Goal: Check status

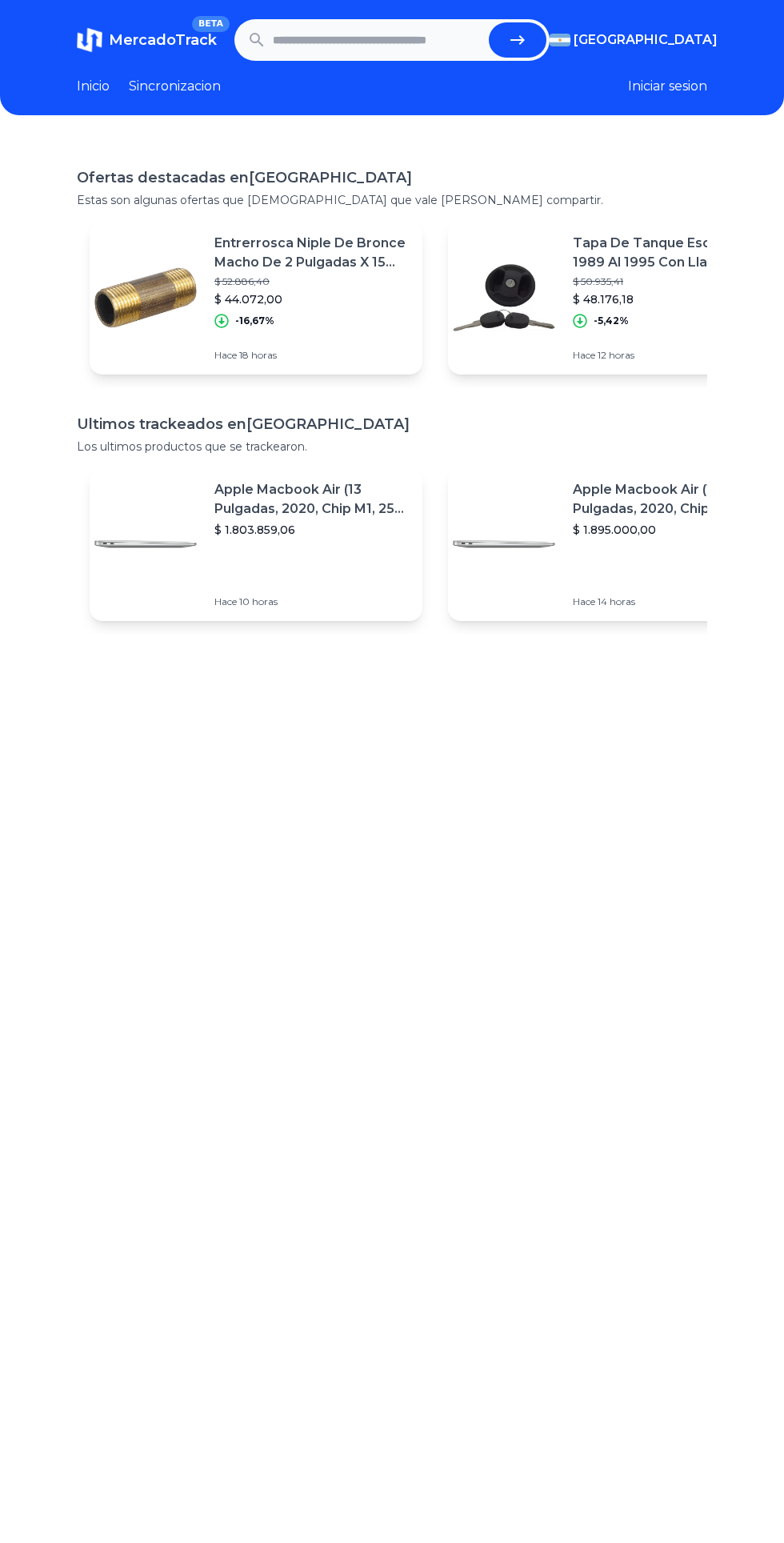
click at [315, 41] on input "text" at bounding box center [377, 40] width 210 height 35
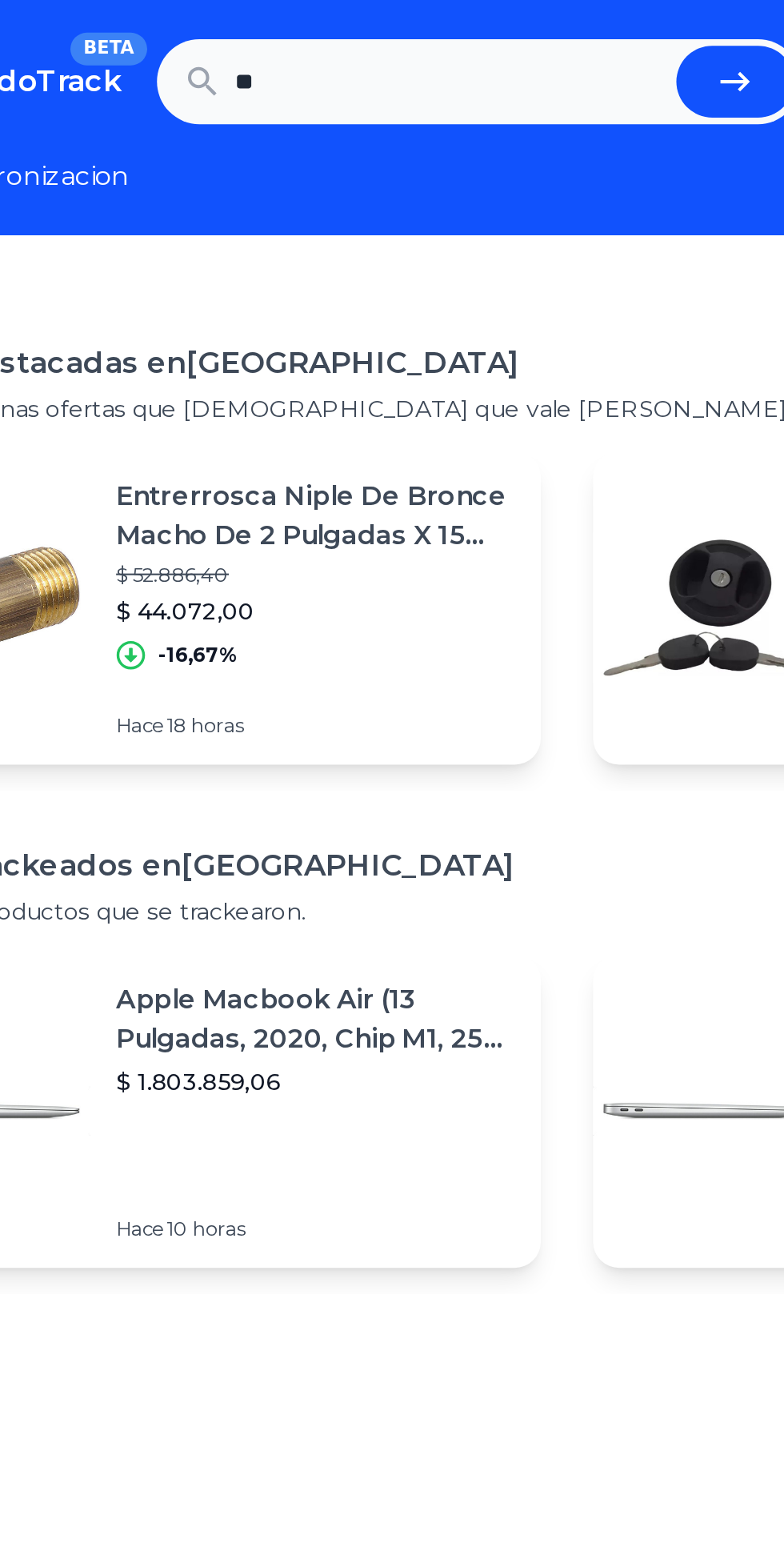
type input "***"
type input "*******"
click at [489, 23] on button "submit" at bounding box center [517, 40] width 58 height 35
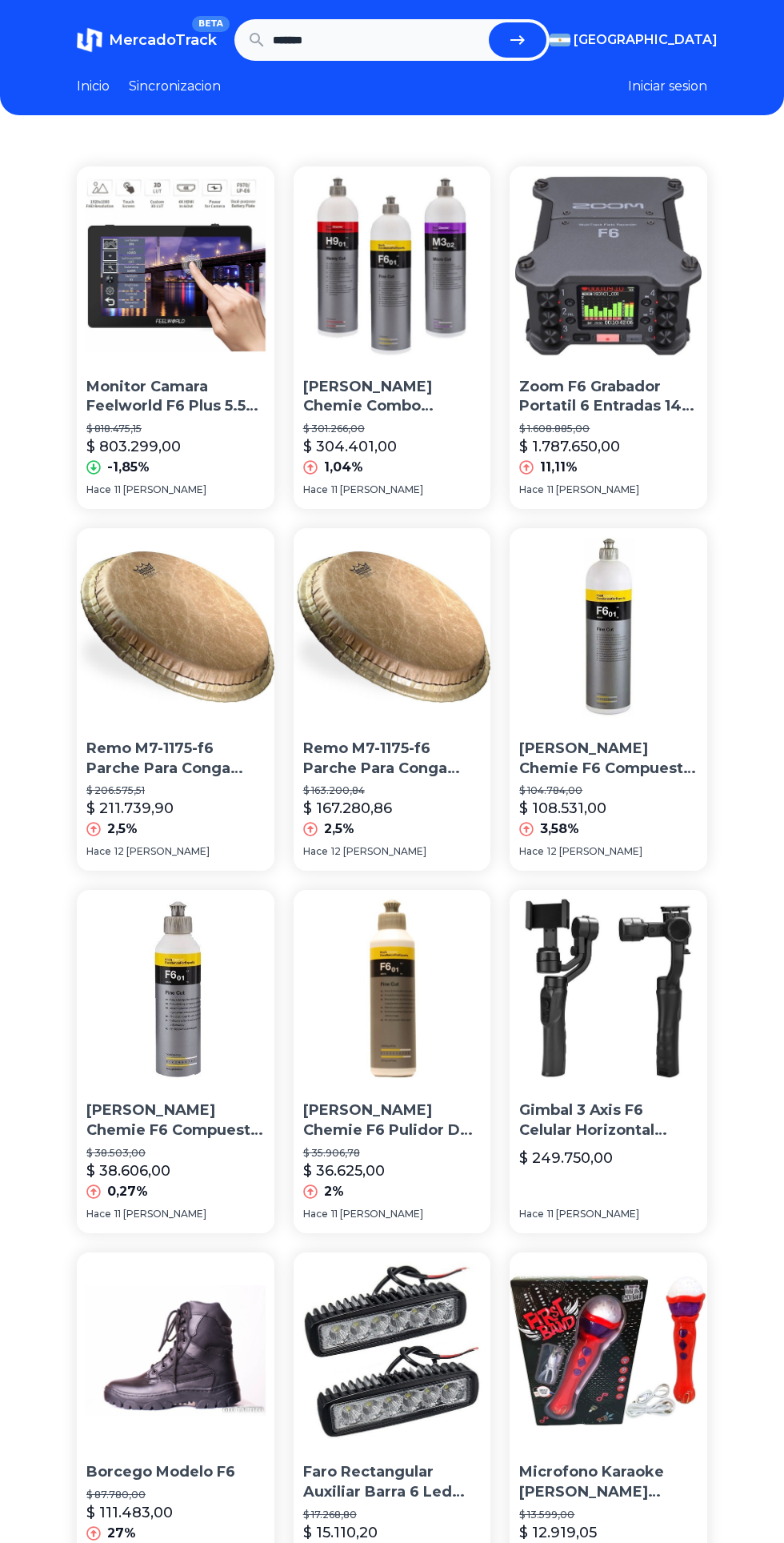
click at [686, 37] on span "[GEOGRAPHIC_DATA]" at bounding box center [646, 40] width 144 height 19
click at [659, 32] on span "[GEOGRAPHIC_DATA]" at bounding box center [646, 40] width 144 height 19
click at [0, 0] on span "[GEOGRAPHIC_DATA]" at bounding box center [0, 0] width 0 height 0
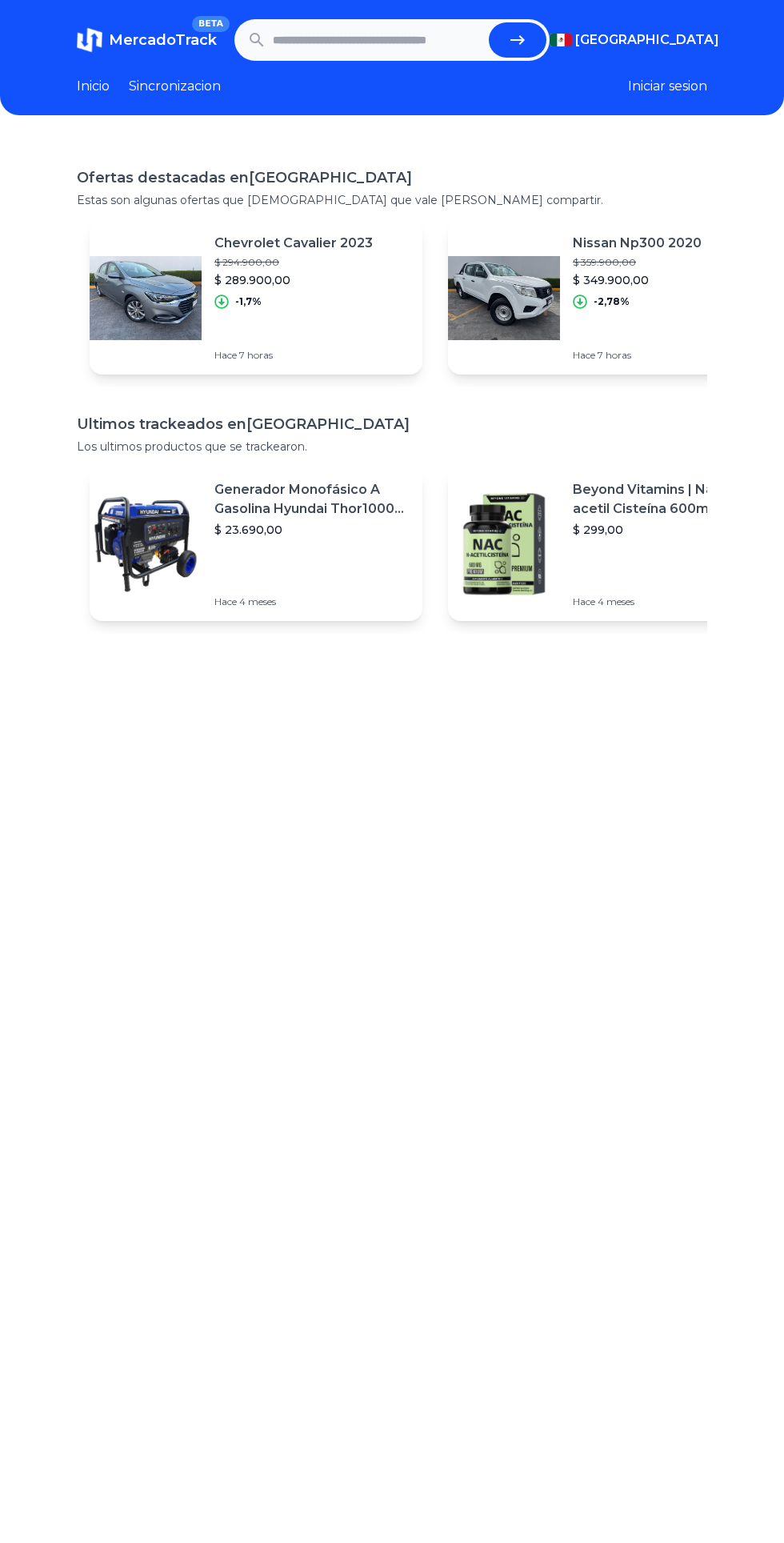
click at [468, 39] on input "text" at bounding box center [377, 40] width 210 height 35
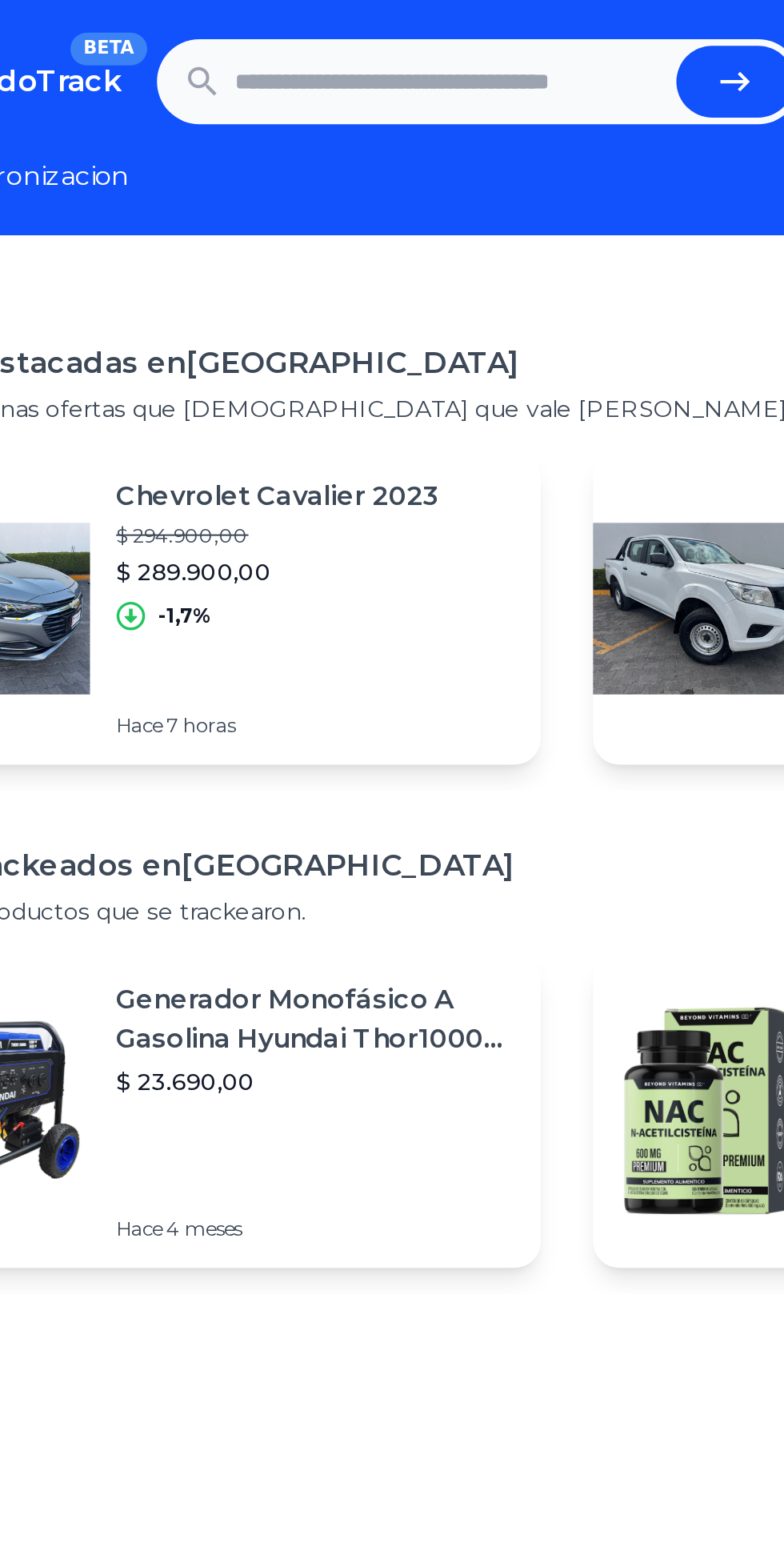
paste input "**********"
click at [508, 47] on icon "submit" at bounding box center [517, 40] width 19 height 19
type input "**********"
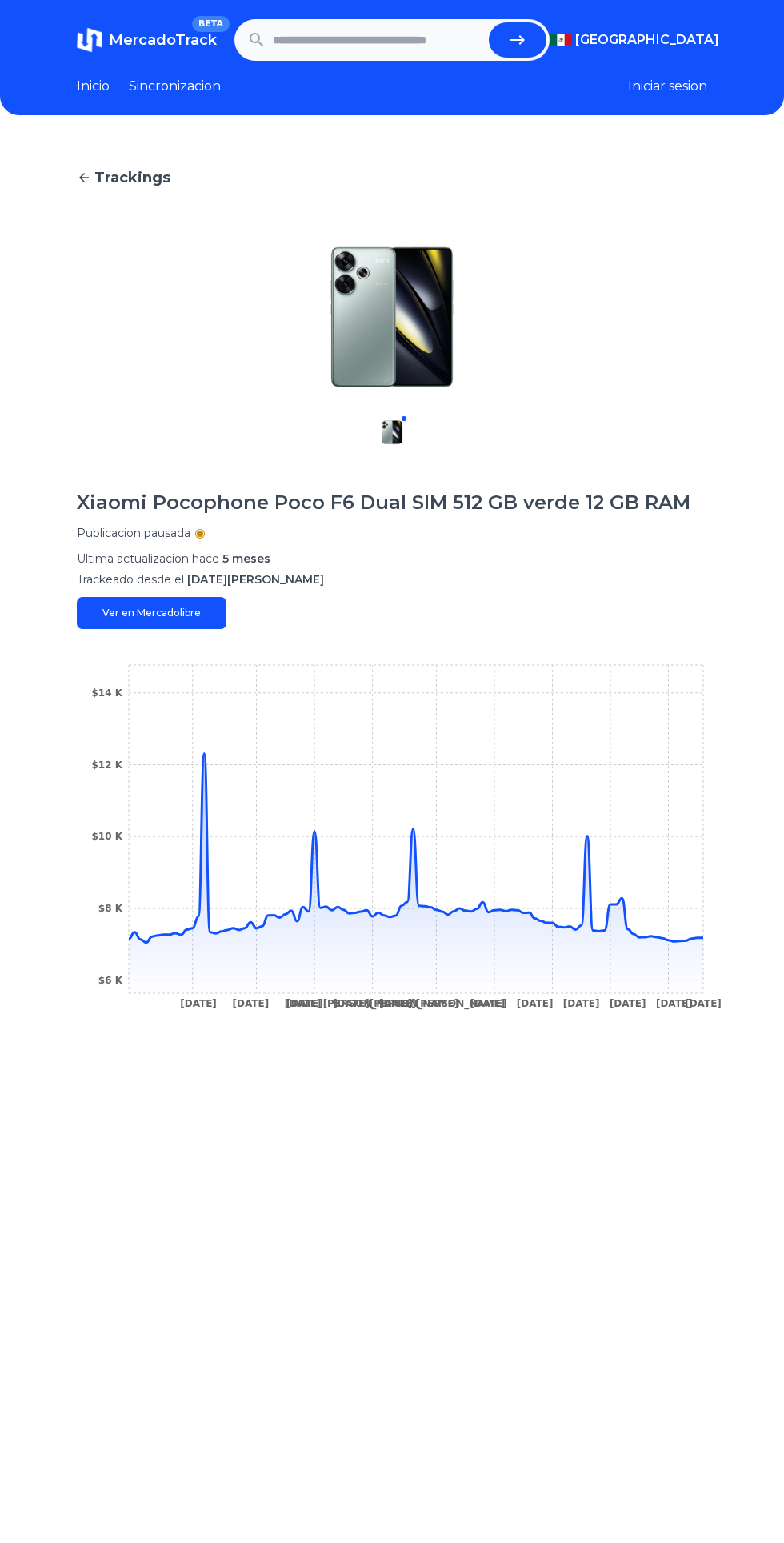
click at [672, 929] on icon "17 Nov 24 27 Nov 24 26 Dec 24 7 Jan 25 16 Jan 25 23 Jan 25 4 Feb 25 14 Feb 25 2…" at bounding box center [392, 841] width 631 height 360
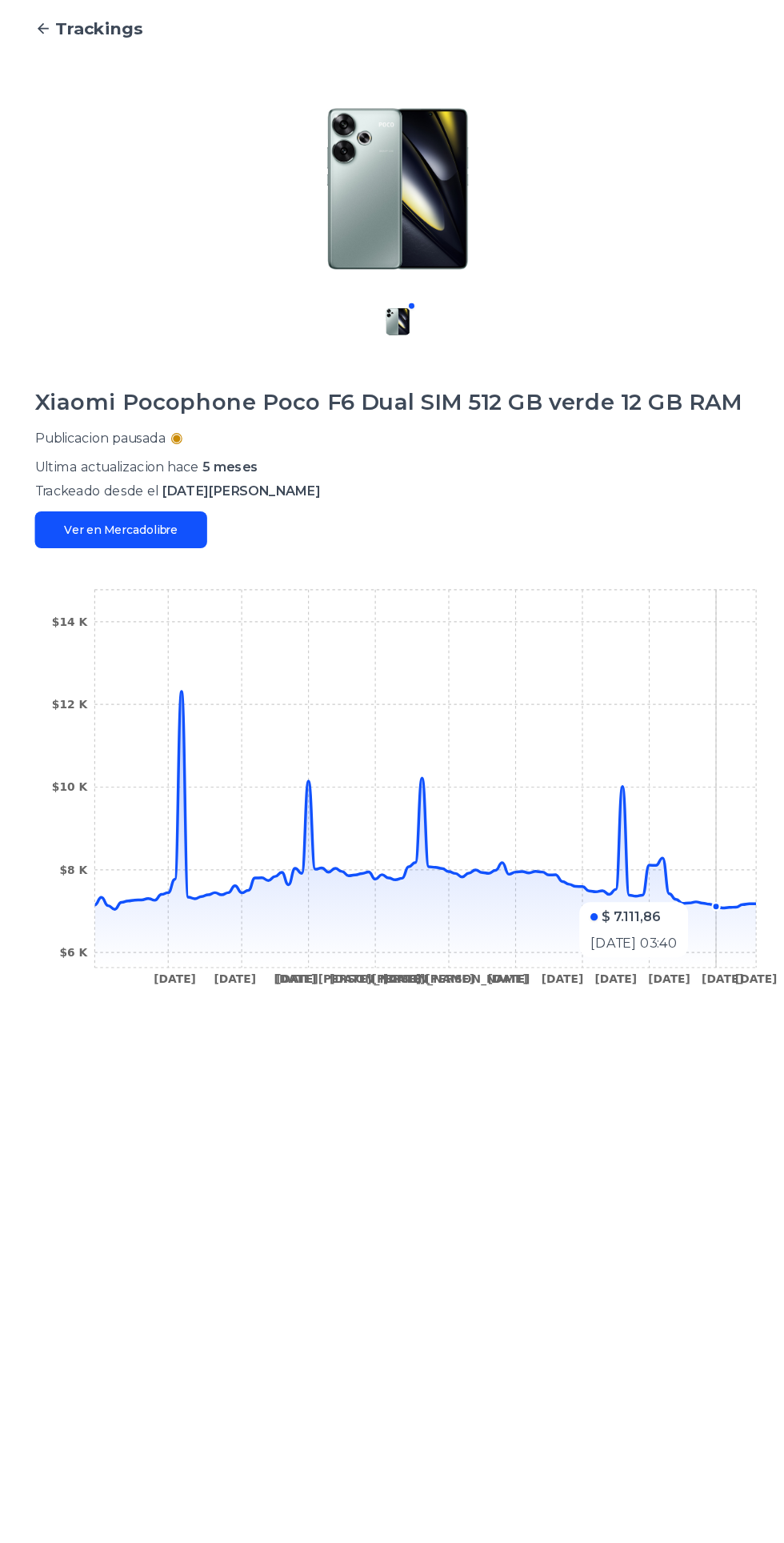
click at [194, 770] on icon "17 Nov 24 27 Nov 24 26 Dec 24 7 Jan 25 16 Jan 25 23 Jan 25 4 Feb 25 14 Feb 25 2…" at bounding box center [392, 841] width 631 height 360
click at [209, 913] on icon at bounding box center [415, 848] width 574 height 189
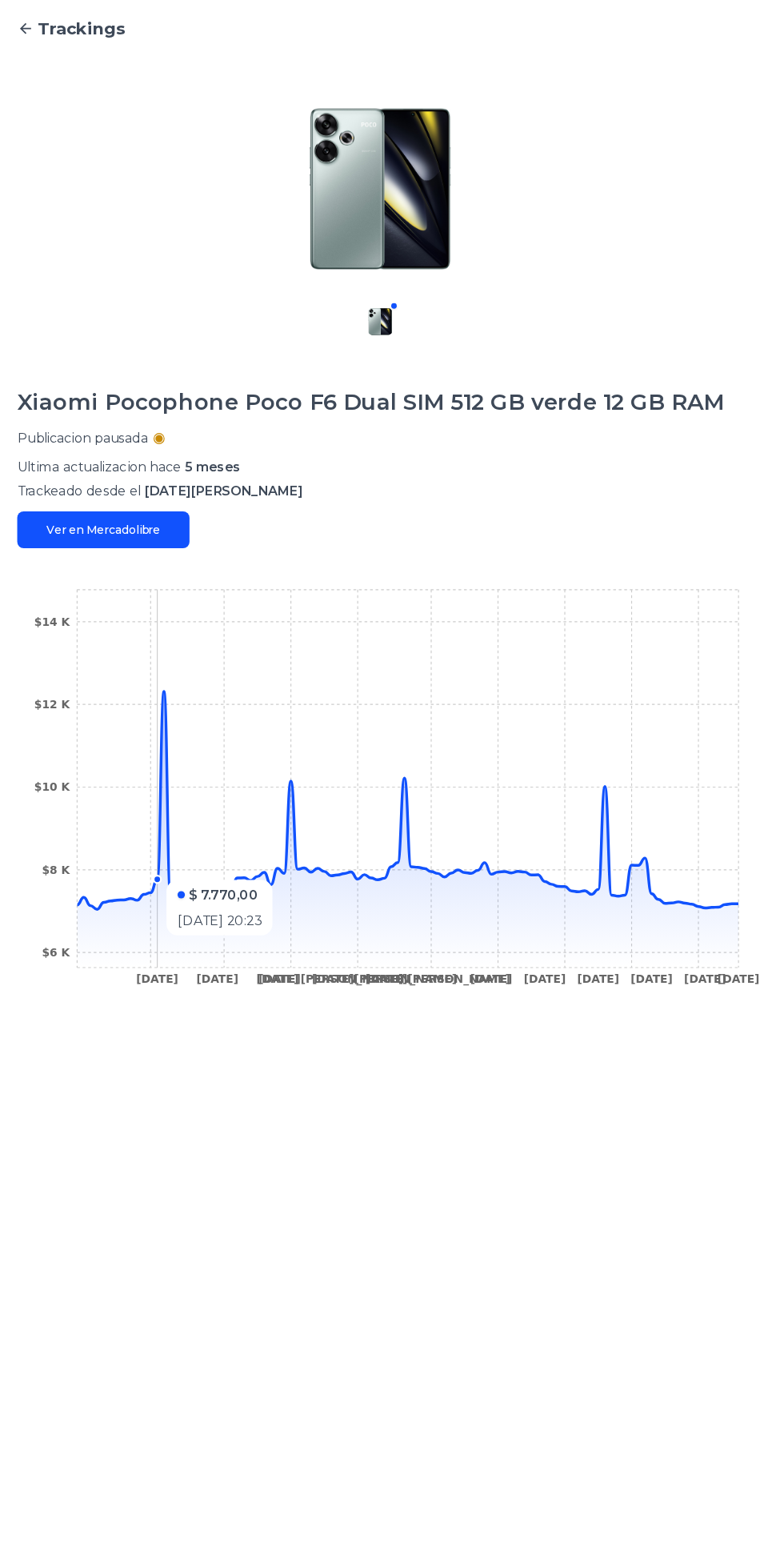
click at [198, 887] on icon "17 Nov 24 27 Nov 24 26 Dec 24 7 Jan 25 16 Jan 25 23 Jan 25 4 Feb 25 14 Feb 25 2…" at bounding box center [392, 841] width 631 height 360
click at [193, 752] on line at bounding box center [193, 829] width 0 height 329
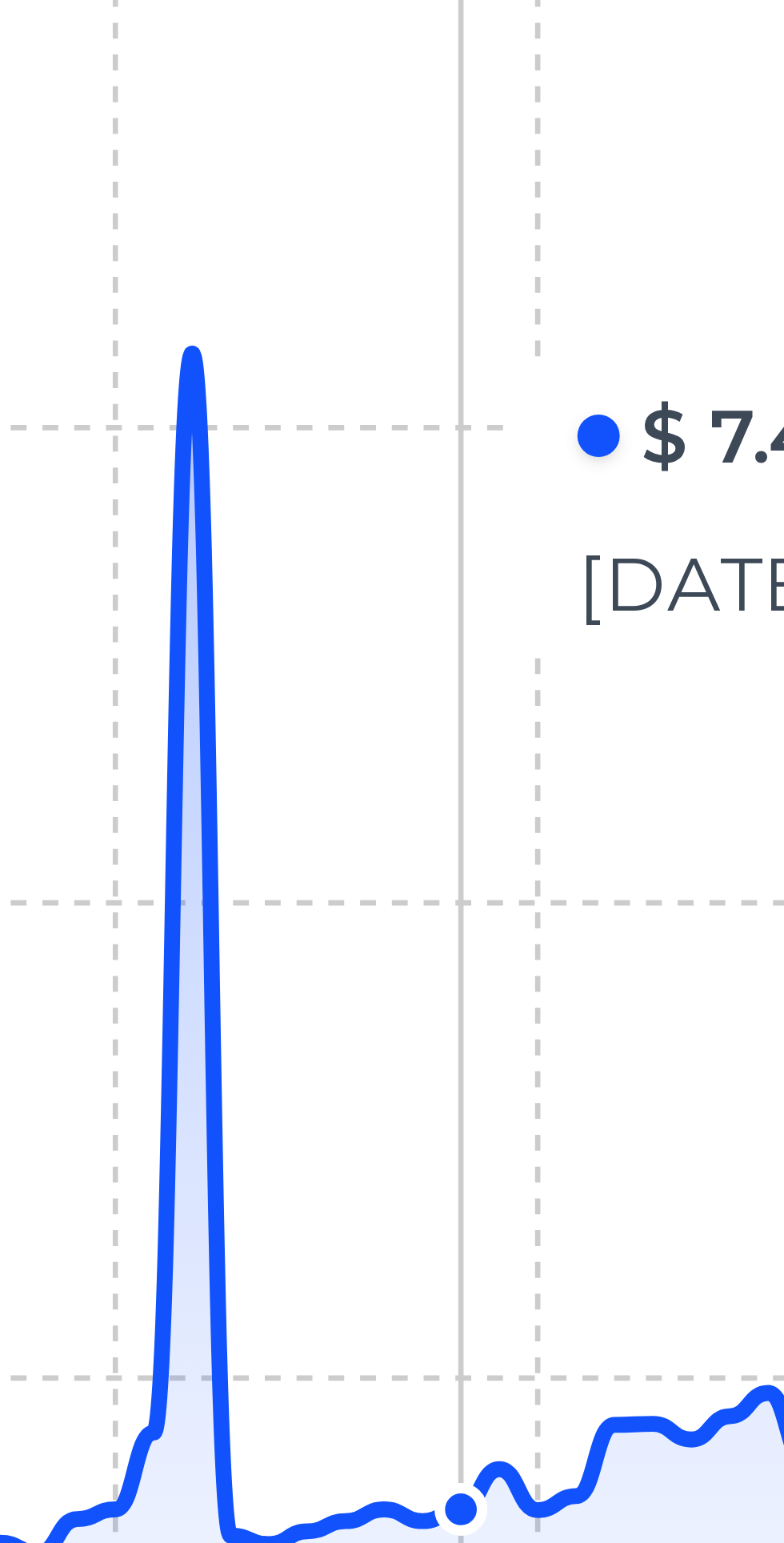
click at [204, 756] on icon at bounding box center [415, 848] width 574 height 189
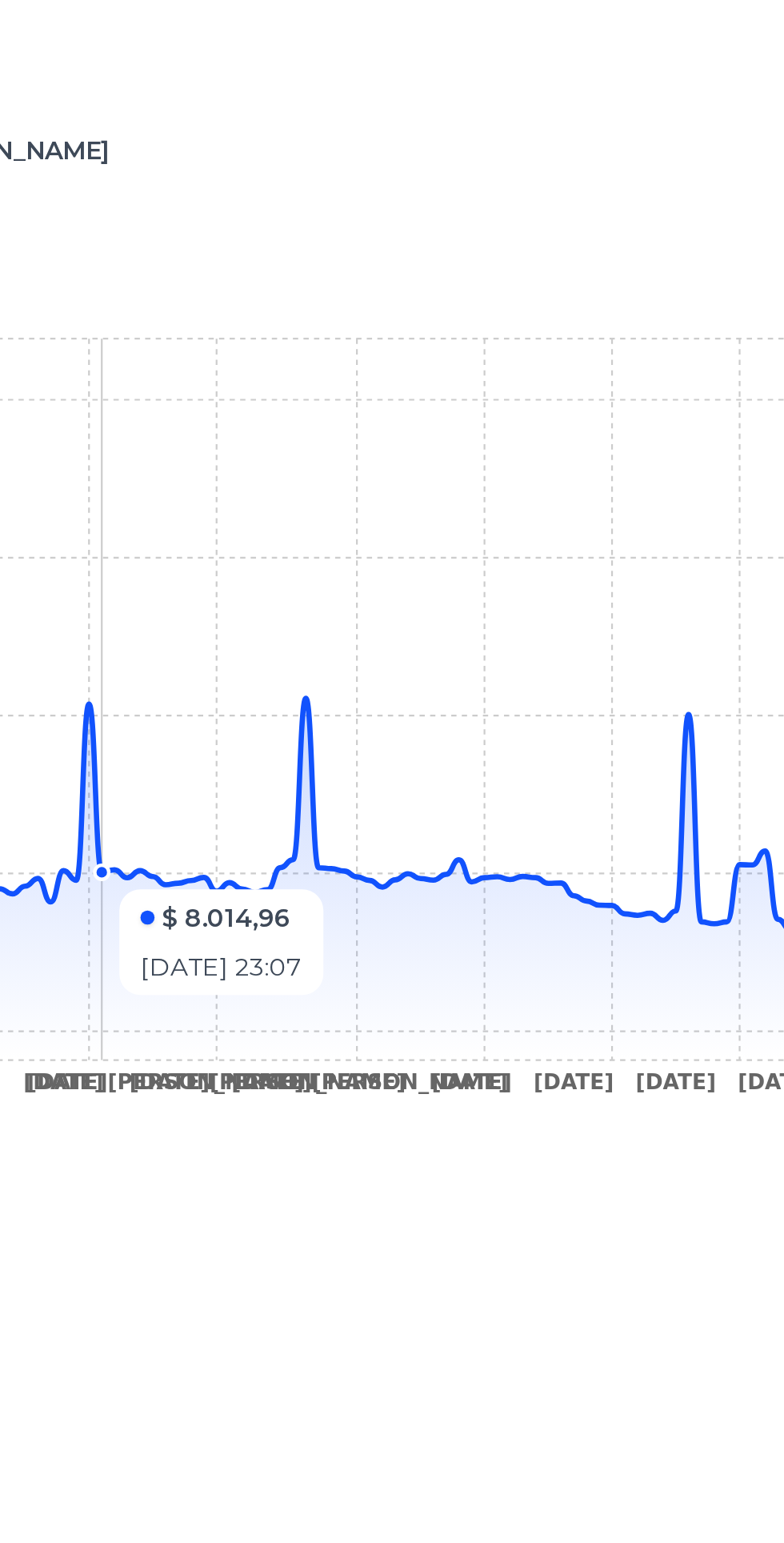
click at [588, 882] on icon at bounding box center [415, 873] width 574 height 240
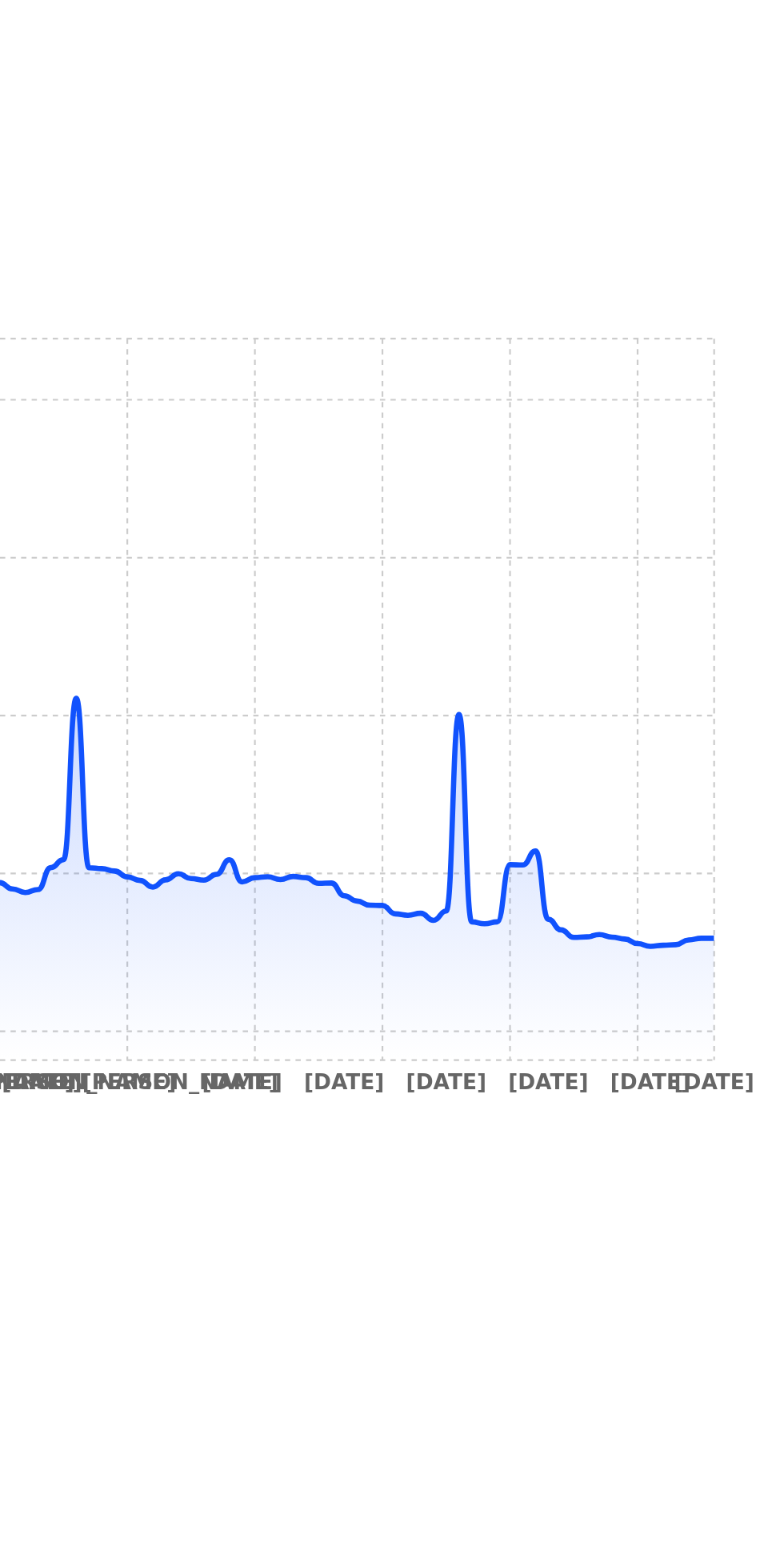
click at [619, 918] on icon at bounding box center [415, 873] width 574 height 240
click at [620, 912] on icon at bounding box center [415, 873] width 574 height 240
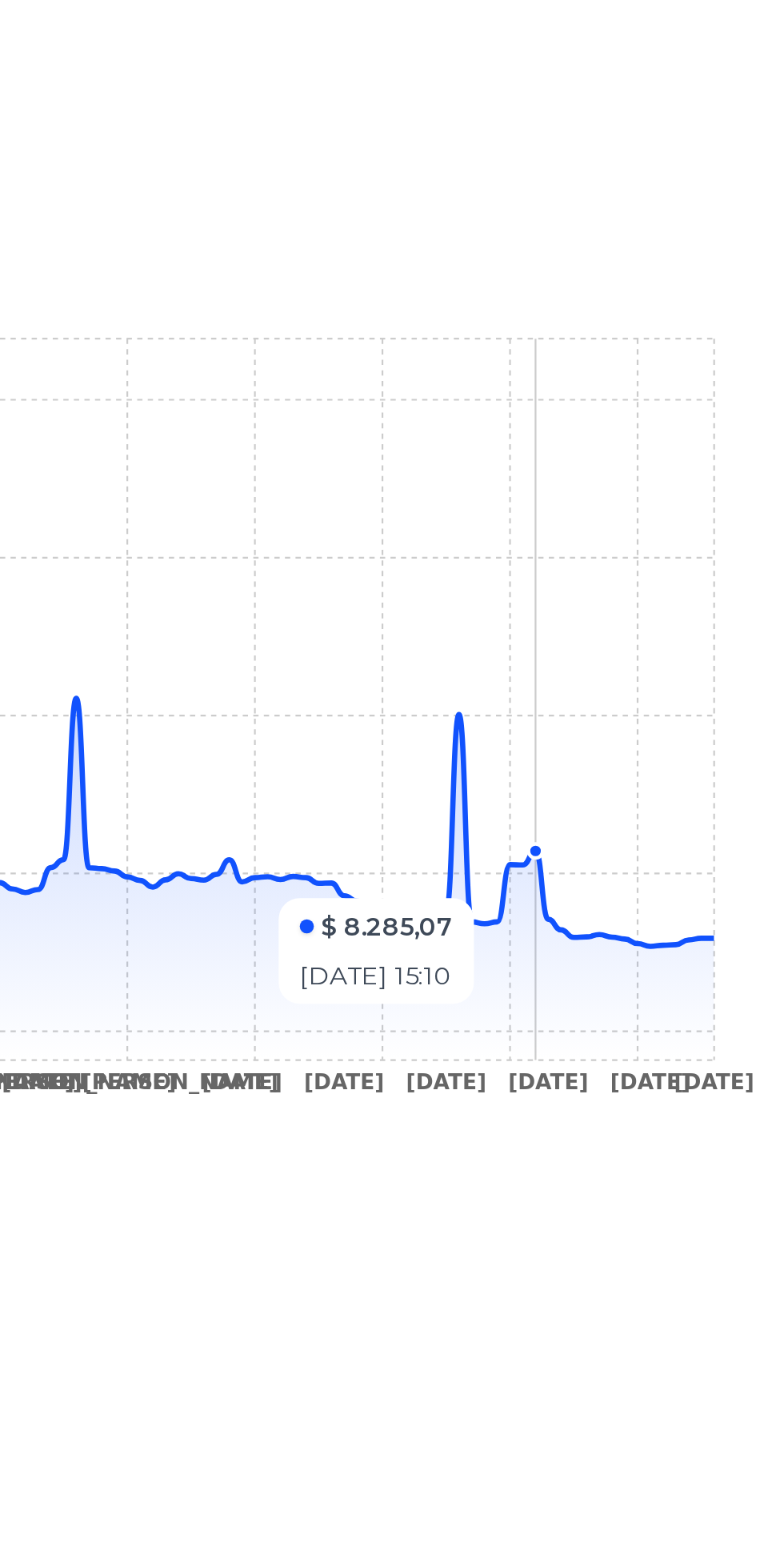
click at [709, 935] on div "Trackings Xiaomi Pocophone Poco F6 Dual SIM 512 GB verde 12 GB RAM Publicacion …" at bounding box center [392, 913] width 784 height 1543
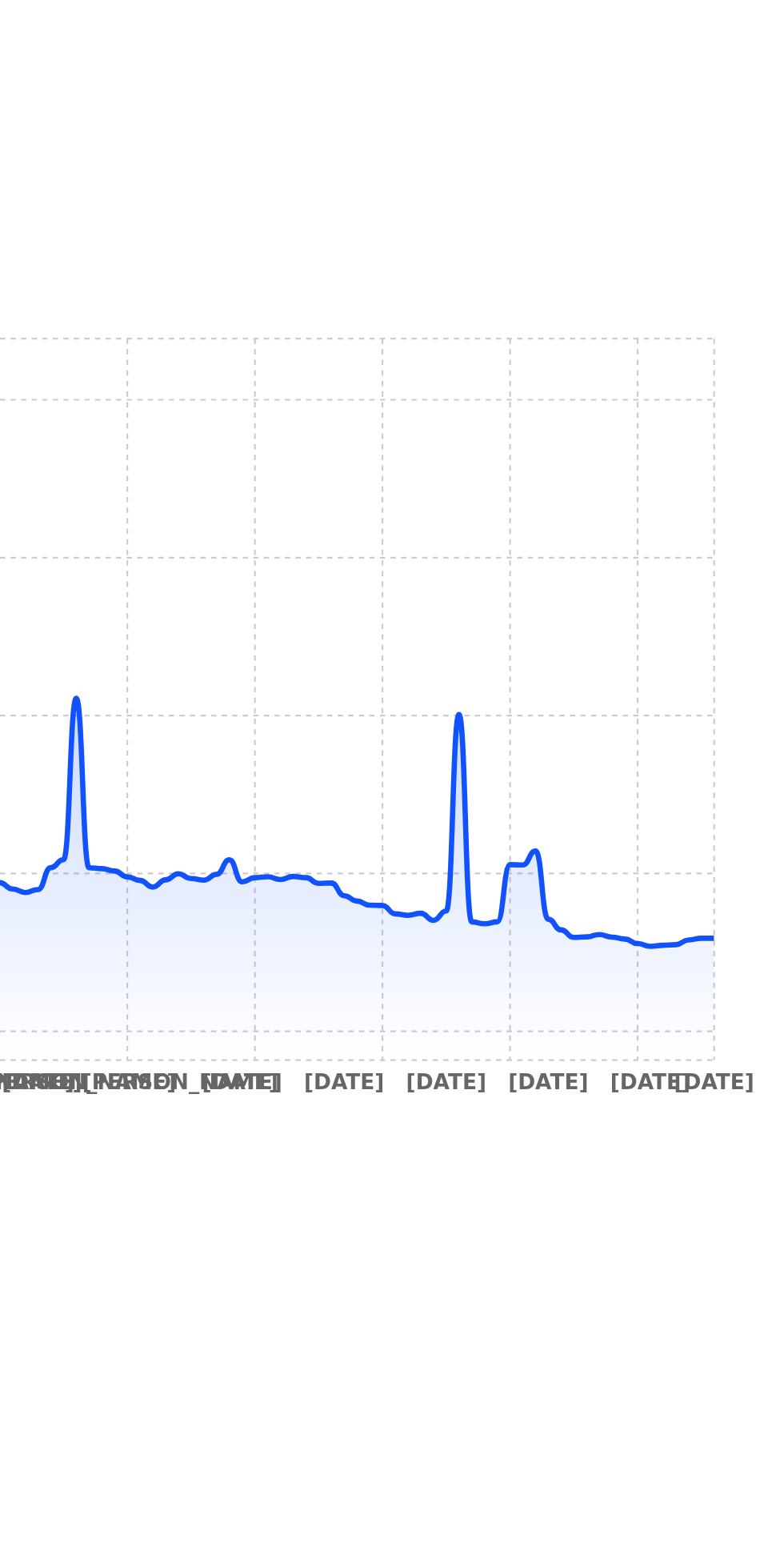
click at [692, 939] on icon at bounding box center [415, 848] width 574 height 189
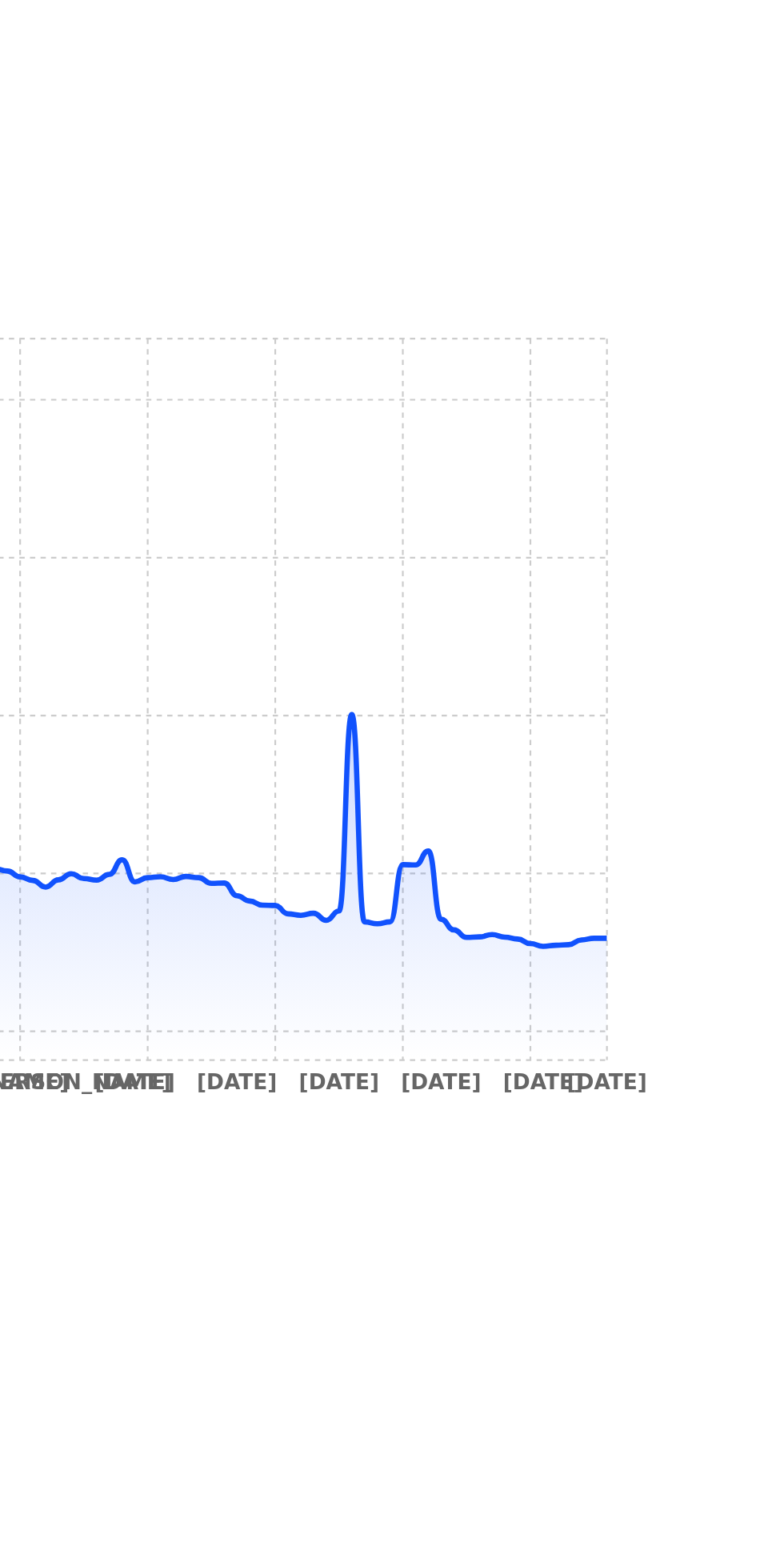
click at [704, 935] on icon "17 Nov 24 27 Nov 24 26 Dec 24 7 Jan 25 16 Jan 25 23 Jan 25 4 Feb 25 14 Feb 25 2…" at bounding box center [392, 841] width 631 height 360
click at [704, 944] on icon "17 Nov 24 27 Nov 24 26 Dec 24 7 Jan 25 16 Jan 25 23 Jan 25 4 Feb 25 14 Feb 25 2…" at bounding box center [392, 841] width 631 height 360
click at [707, 936] on div "Trackings Xiaomi Pocophone Poco F6 Dual SIM 512 GB verde 12 GB RAM Publicacion …" at bounding box center [392, 913] width 784 height 1543
click at [700, 938] on icon at bounding box center [415, 848] width 574 height 189
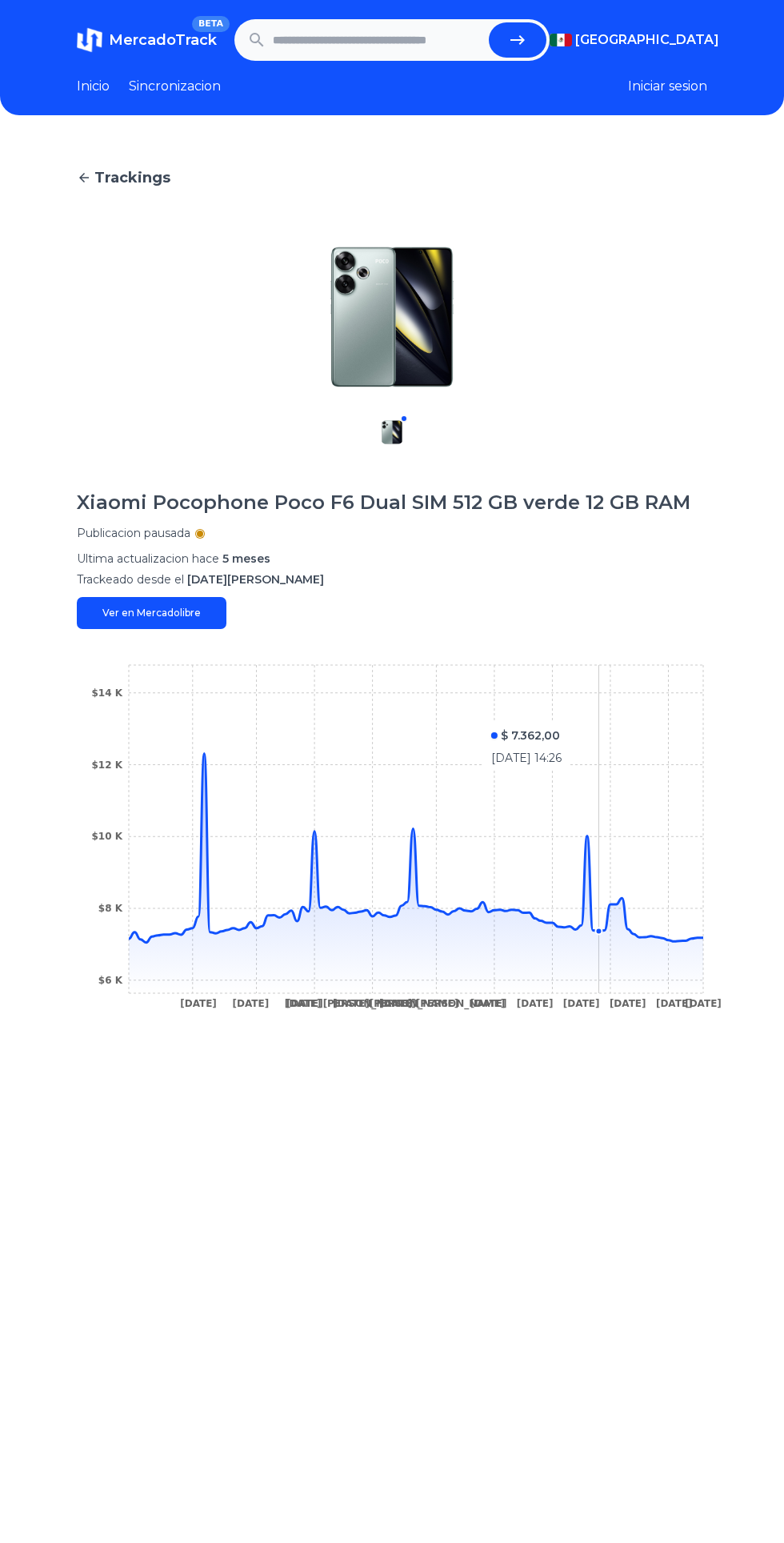
click at [689, 946] on icon at bounding box center [415, 873] width 574 height 240
click at [156, 928] on icon "17 Nov 24 27 Nov 24 26 Dec 24 7 Jan 25 16 Jan 25 23 Jan 25 4 Feb 25 14 Feb 25 2…" at bounding box center [392, 841] width 631 height 360
click at [125, 917] on icon "17 Nov 24 27 Nov 24 26 Dec 24 7 Jan 25 16 Jan 25 23 Jan 25 4 Feb 25 14 Feb 25 2…" at bounding box center [392, 841] width 631 height 360
